Goal: Find specific page/section: Find specific page/section

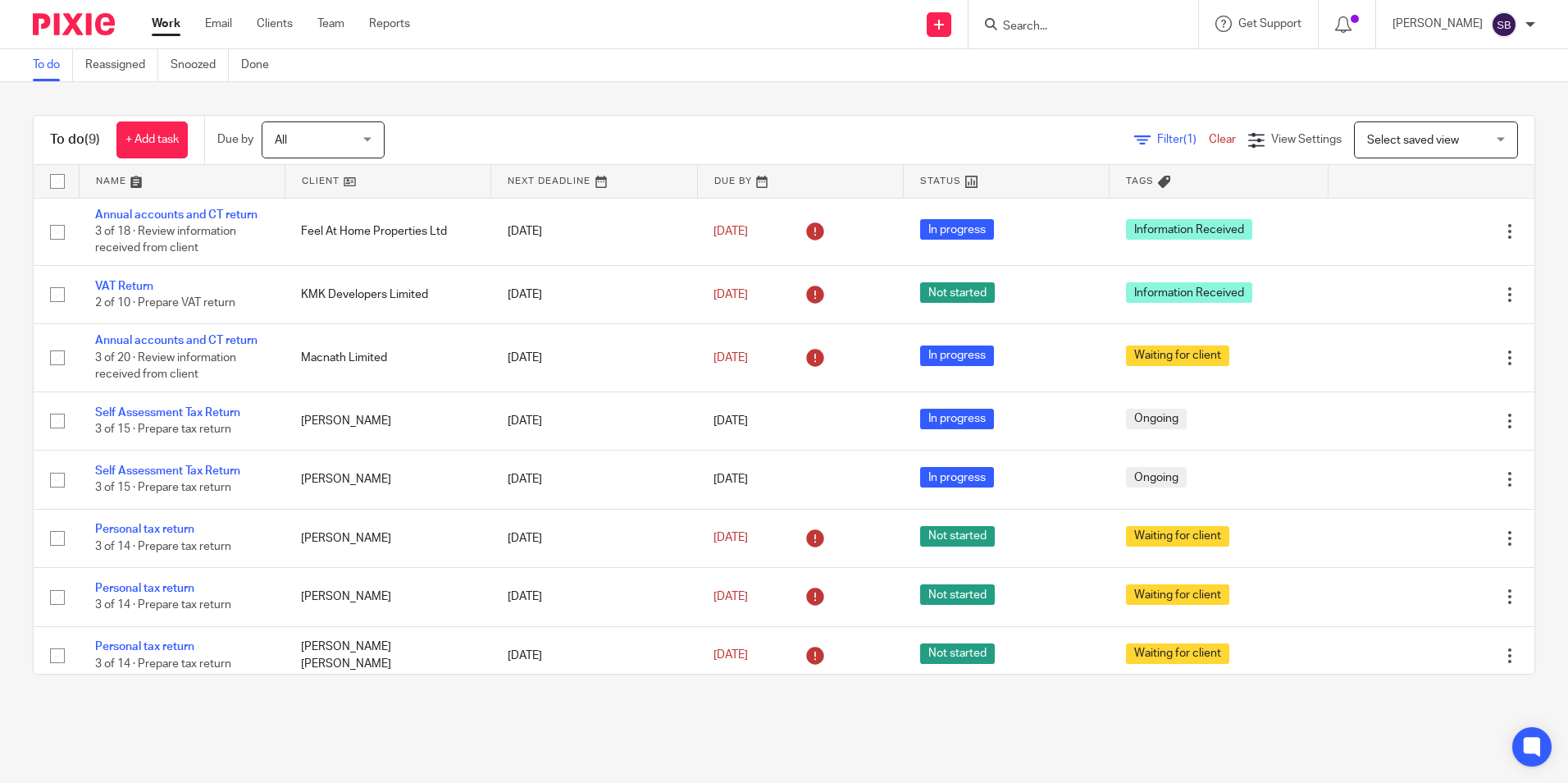
click at [1040, 31] on input "Search" at bounding box center [1075, 27] width 147 height 15
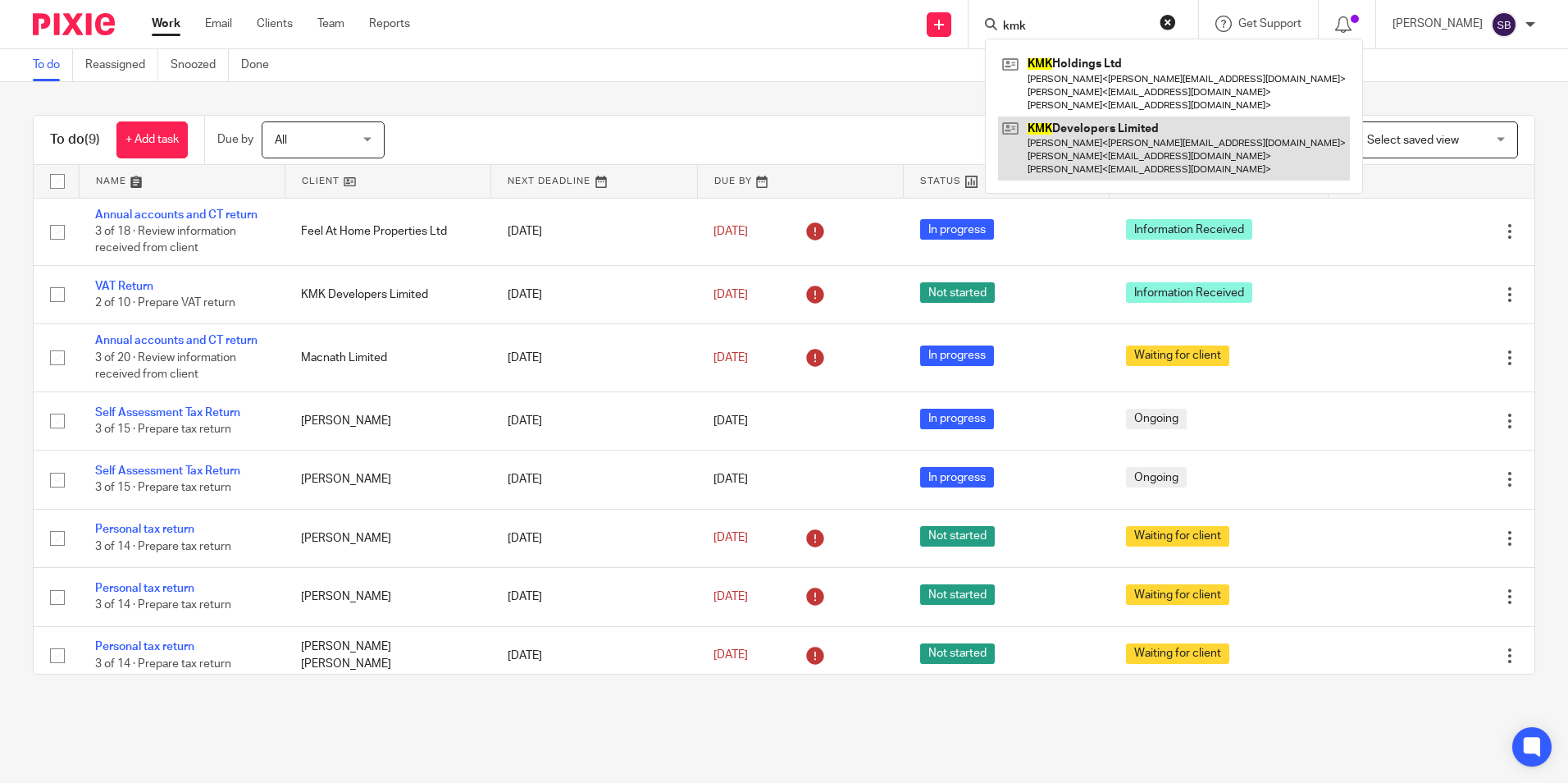
type input "kmk"
click at [1103, 153] on link at bounding box center [1175, 149] width 352 height 65
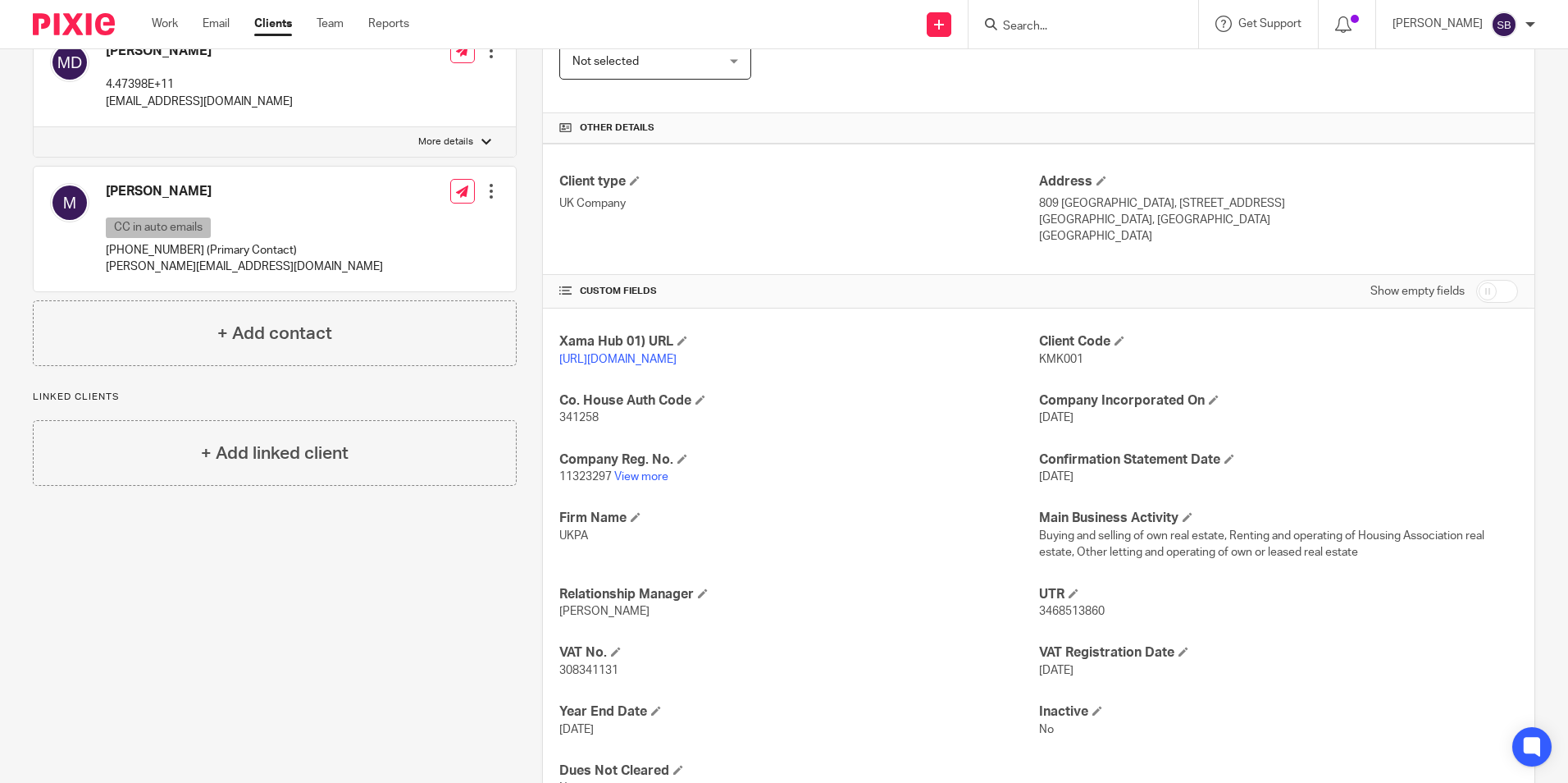
scroll to position [329, 0]
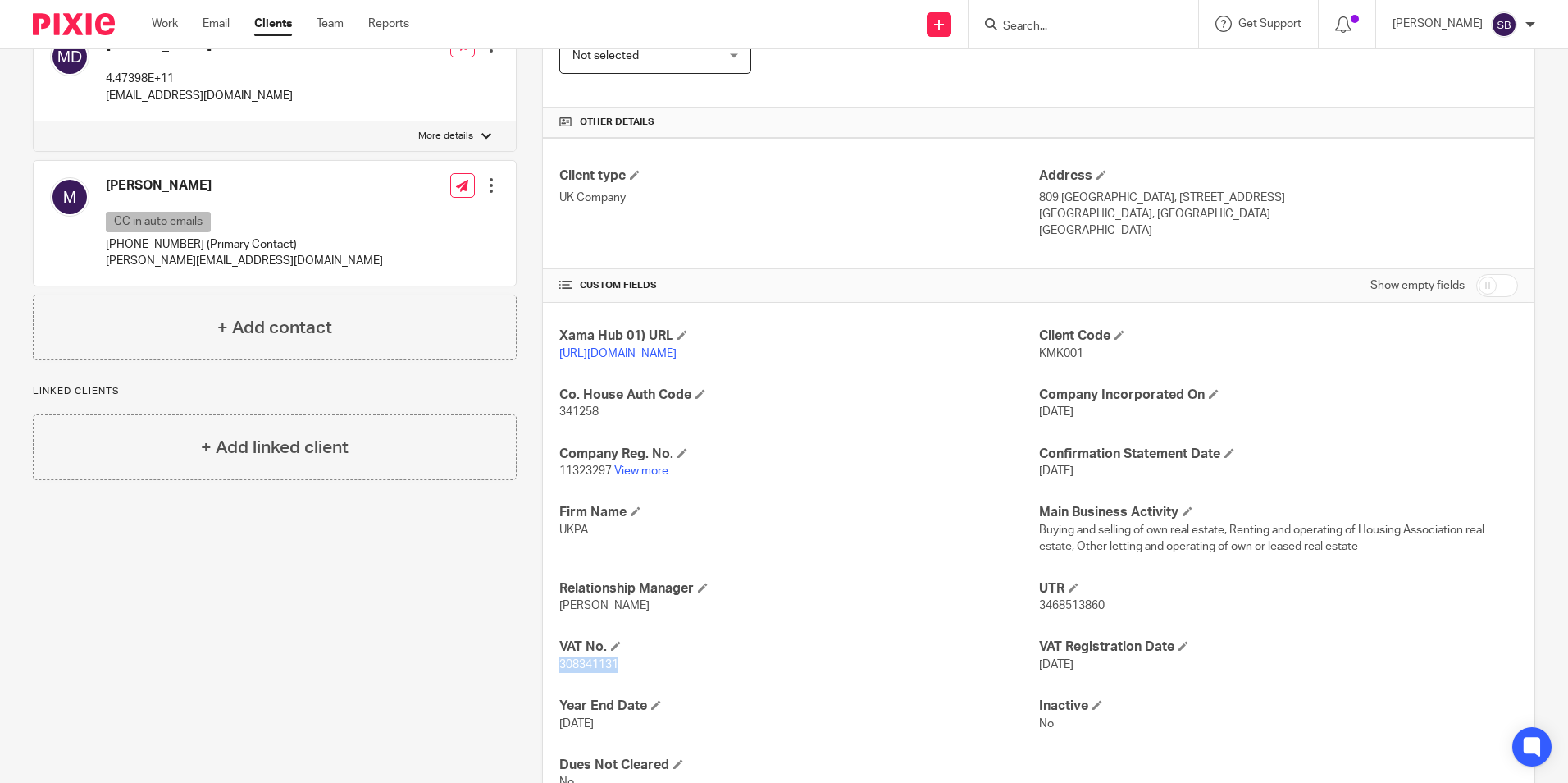
drag, startPoint x: 551, startPoint y: 683, endPoint x: 618, endPoint y: 684, distance: 67.0
click at [618, 684] on div "Xama Hub 01) URL https://platform.xamatech.com/portal/crm/clients/3a9294b0-6bde…" at bounding box center [1039, 559] width 992 height 513
copy span "308341131"
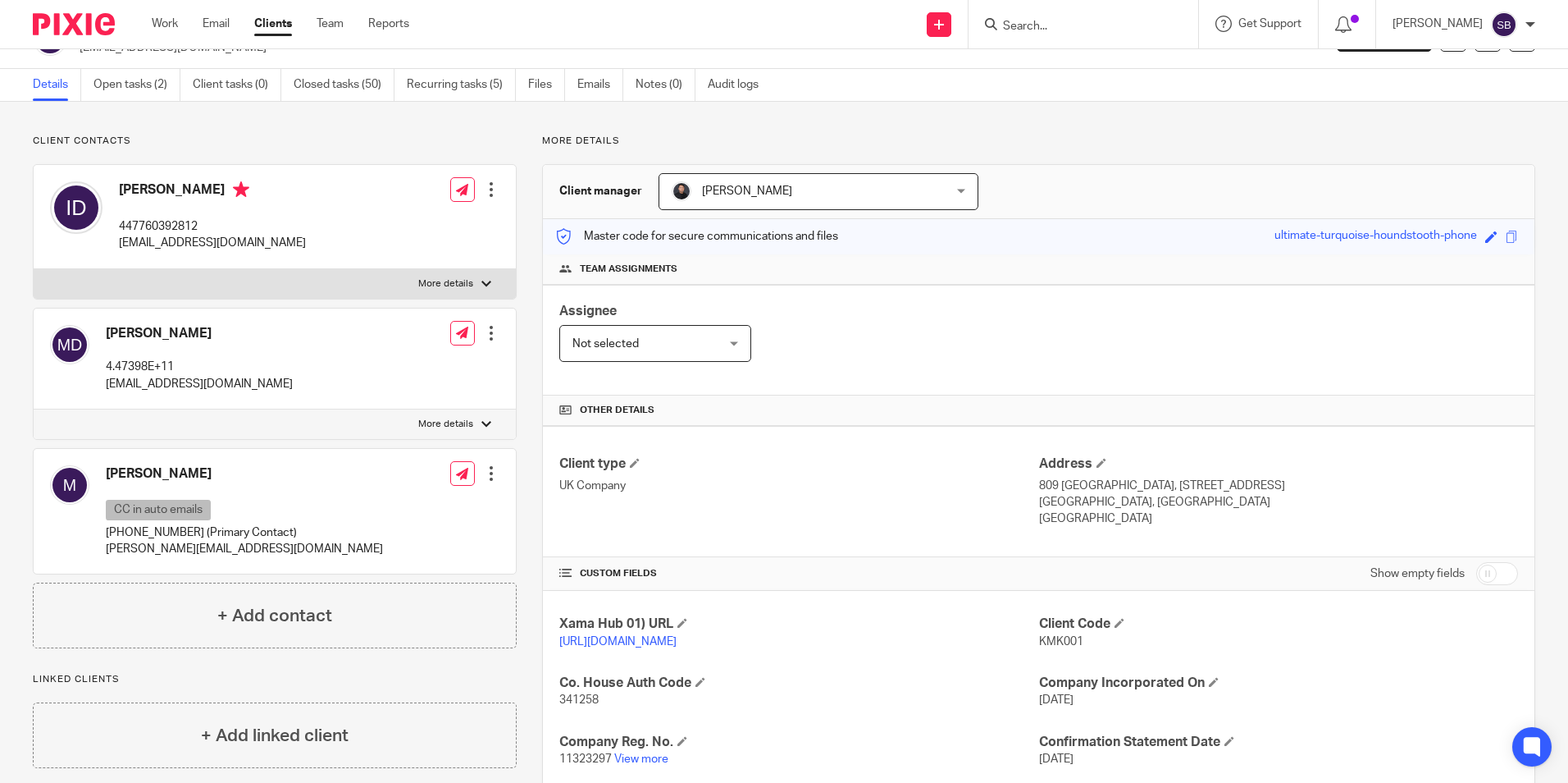
scroll to position [0, 0]
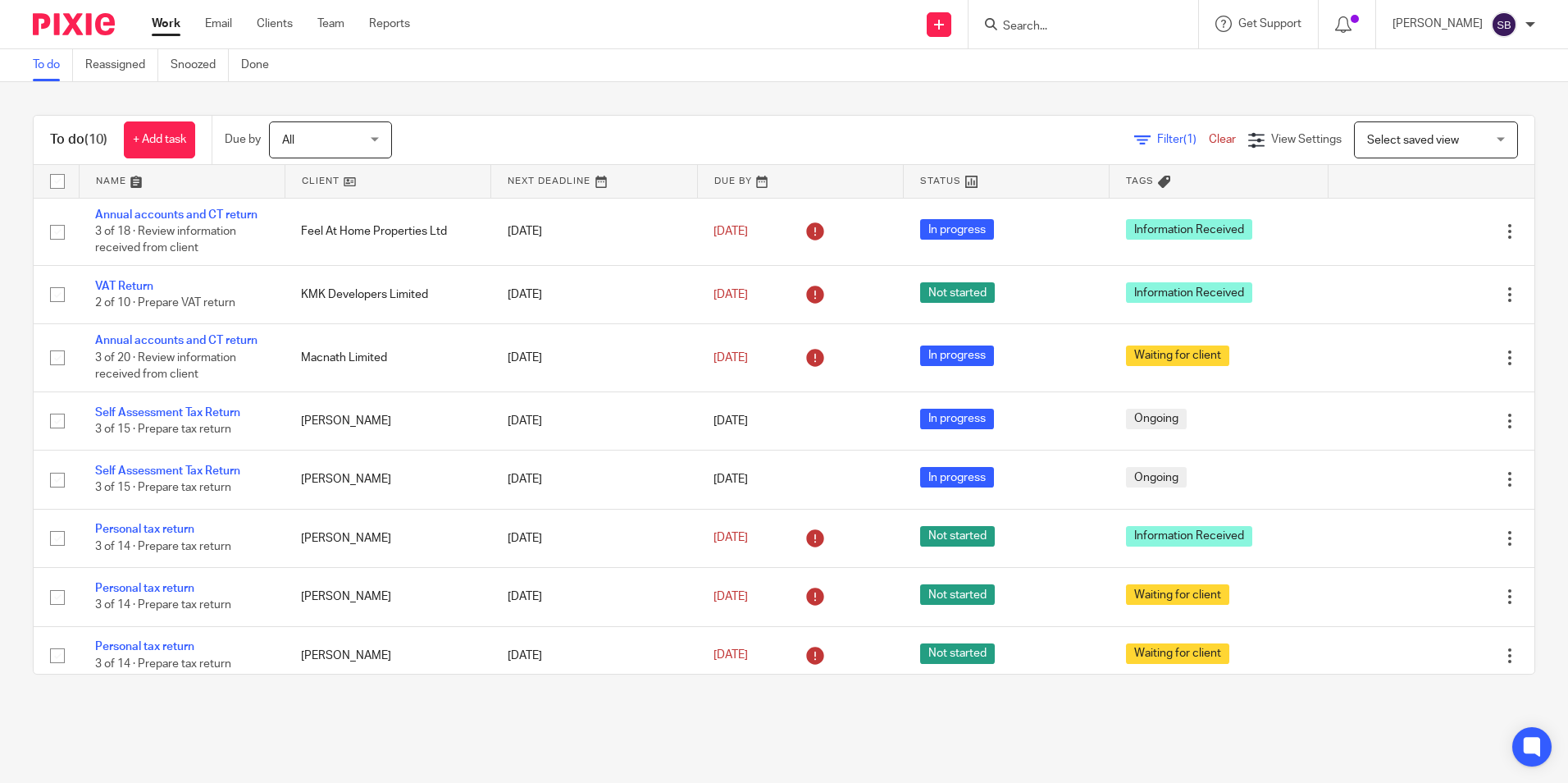
click at [1105, 17] on form at bounding box center [1089, 24] width 174 height 21
click at [1106, 27] on input "Search" at bounding box center [1075, 27] width 147 height 15
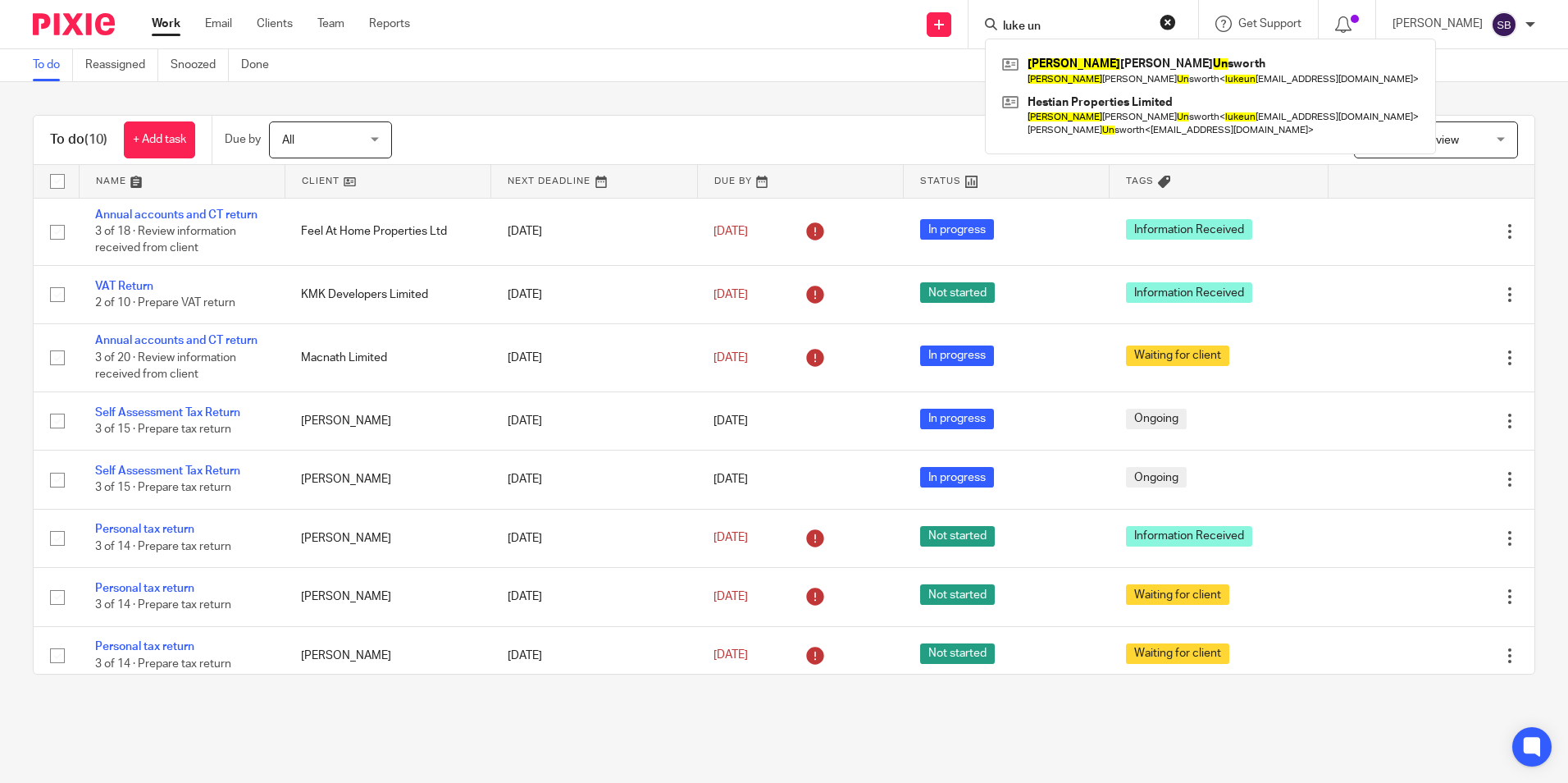
type input "luke un"
